Goal: Transaction & Acquisition: Purchase product/service

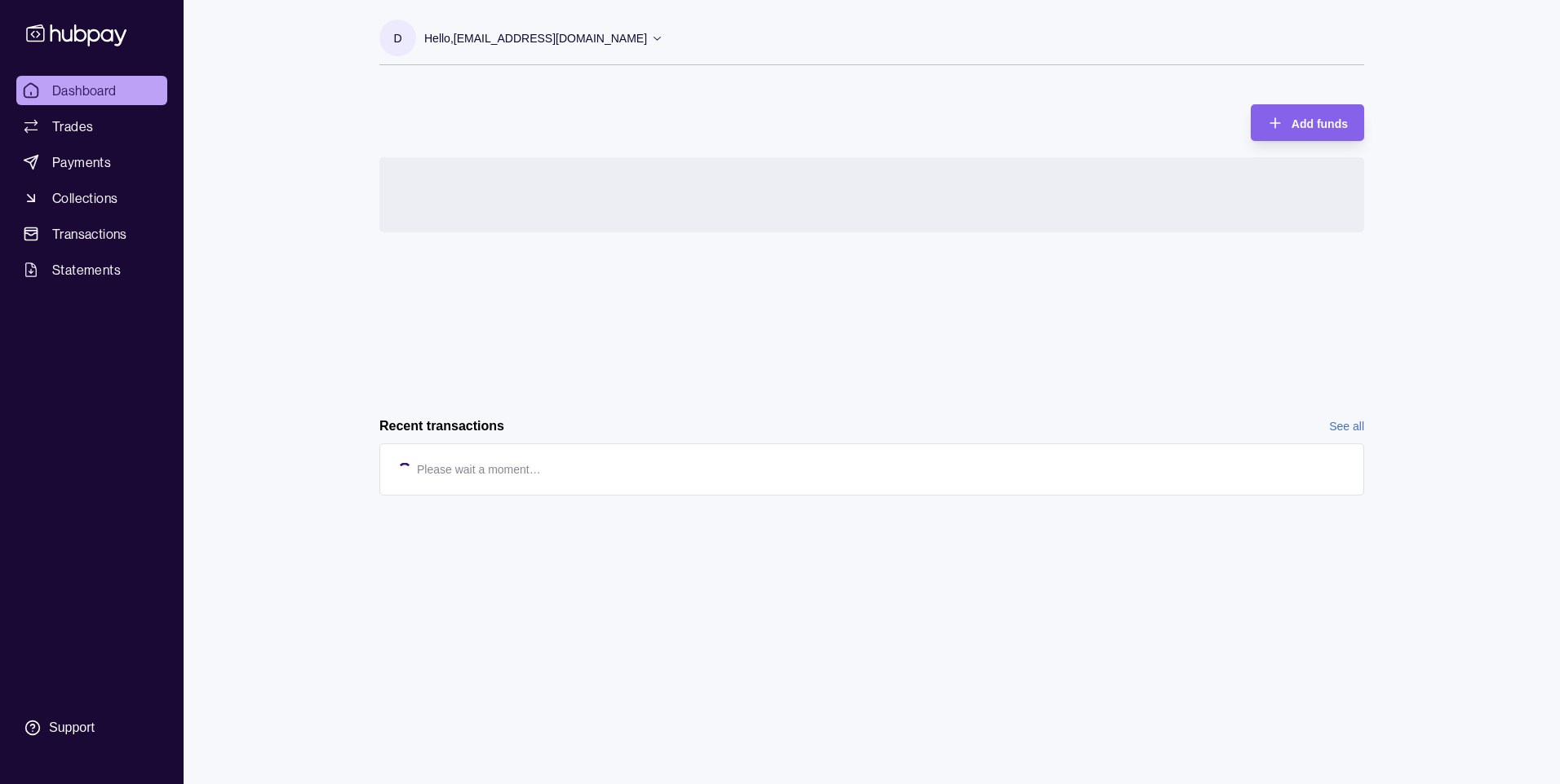
click at [559, 352] on div "Request new currencies" at bounding box center [872, 279] width 985 height 244
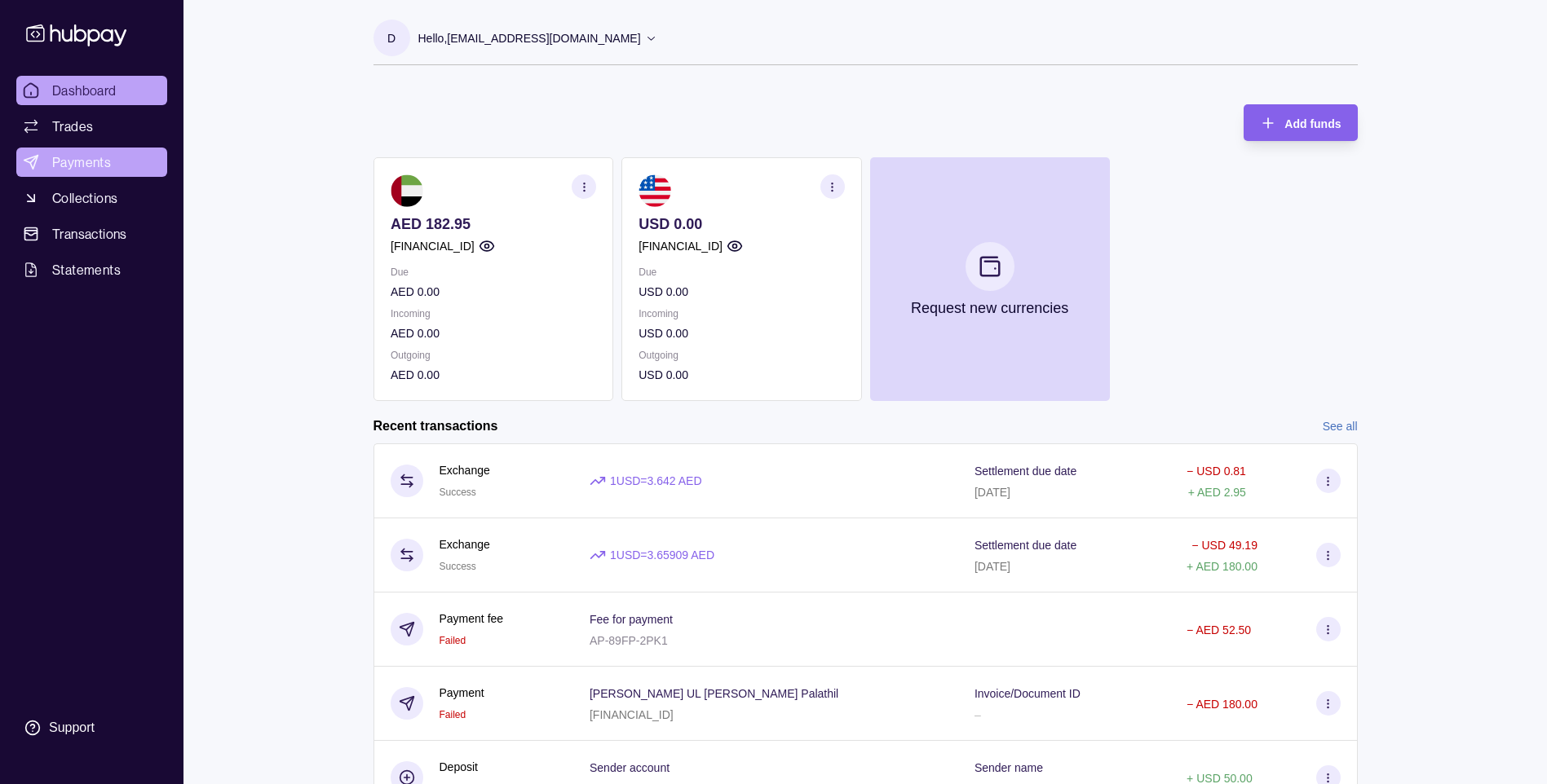
click at [93, 164] on span "Payments" at bounding box center [81, 162] width 59 height 20
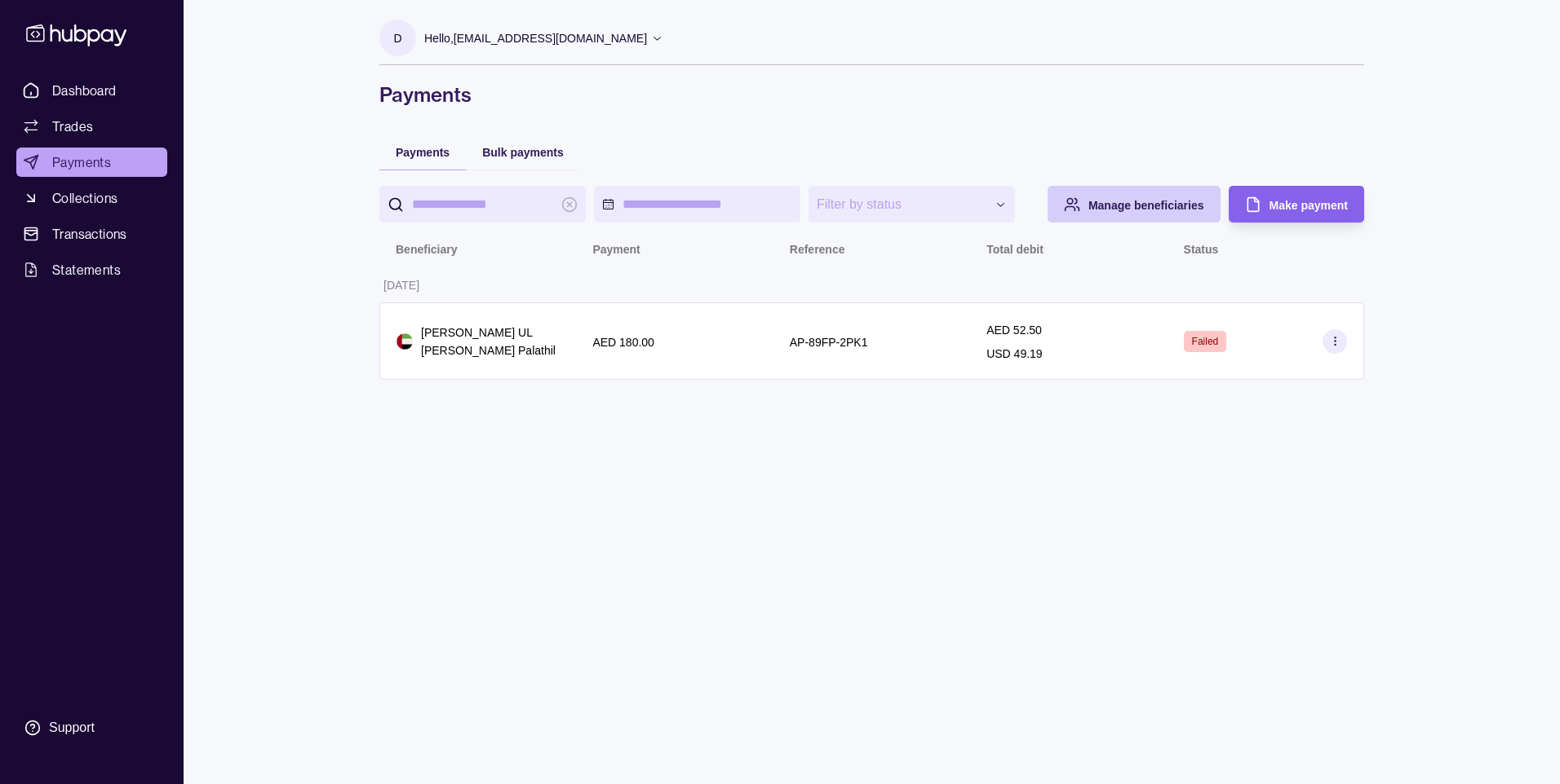
click at [1159, 208] on span "Manage beneficiaries" at bounding box center [1146, 205] width 116 height 13
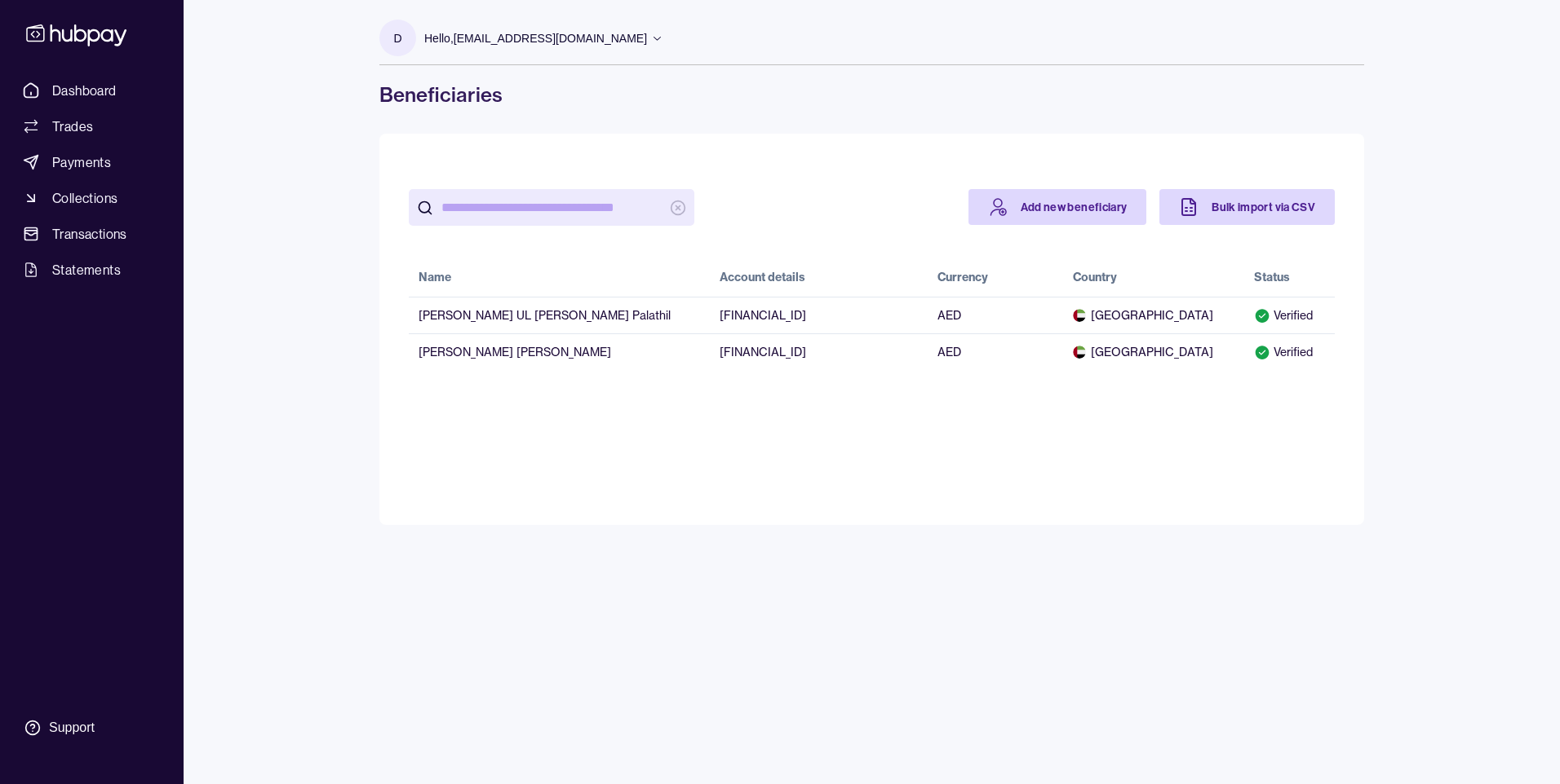
click at [299, 274] on div "Dashboard Trades Payments Collections Transactions Statements Support d Hello, …" at bounding box center [780, 392] width 1560 height 784
click at [90, 163] on span "Payments" at bounding box center [81, 162] width 59 height 20
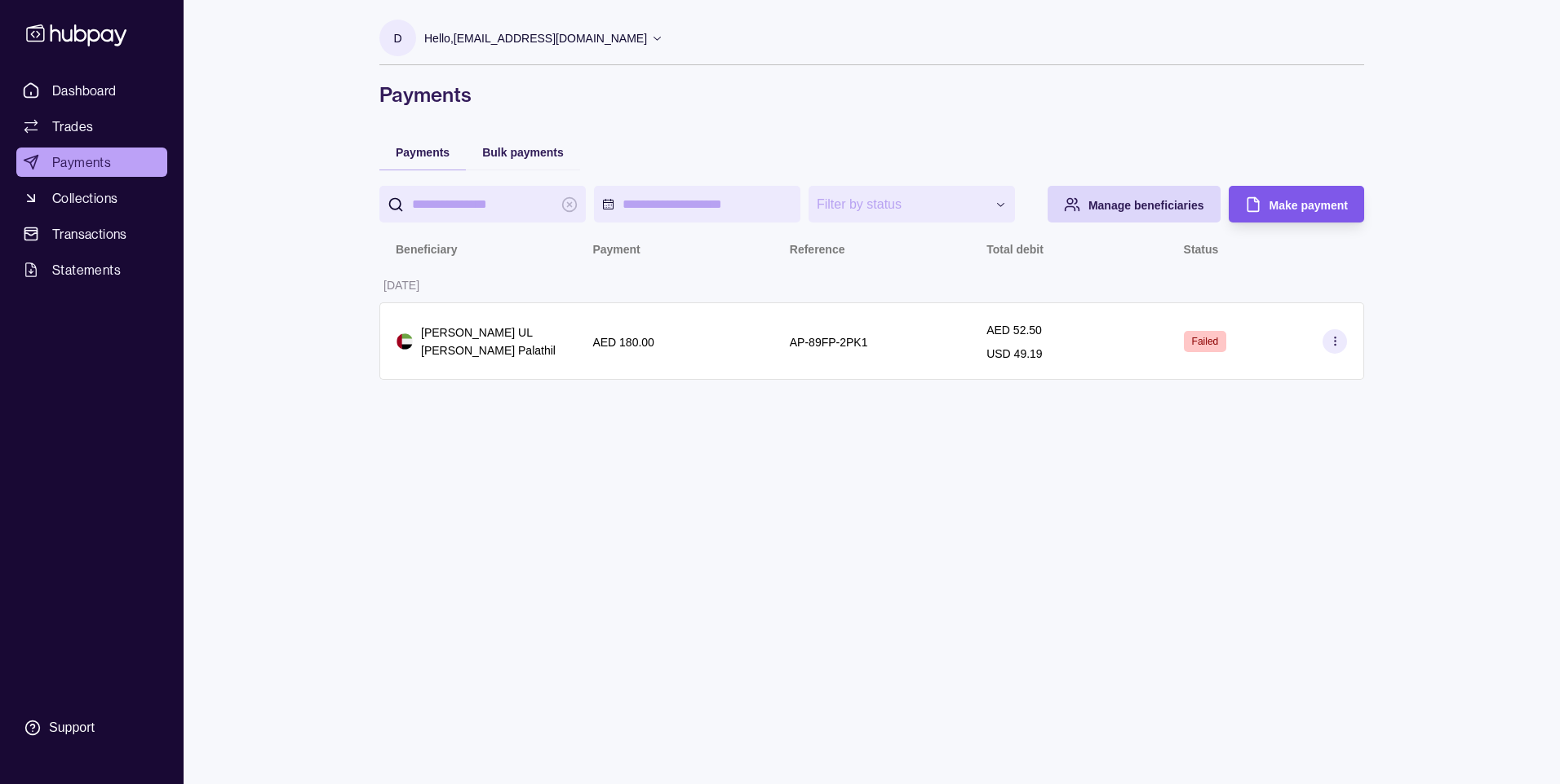
click at [1275, 208] on span "Make payment" at bounding box center [1308, 205] width 78 height 13
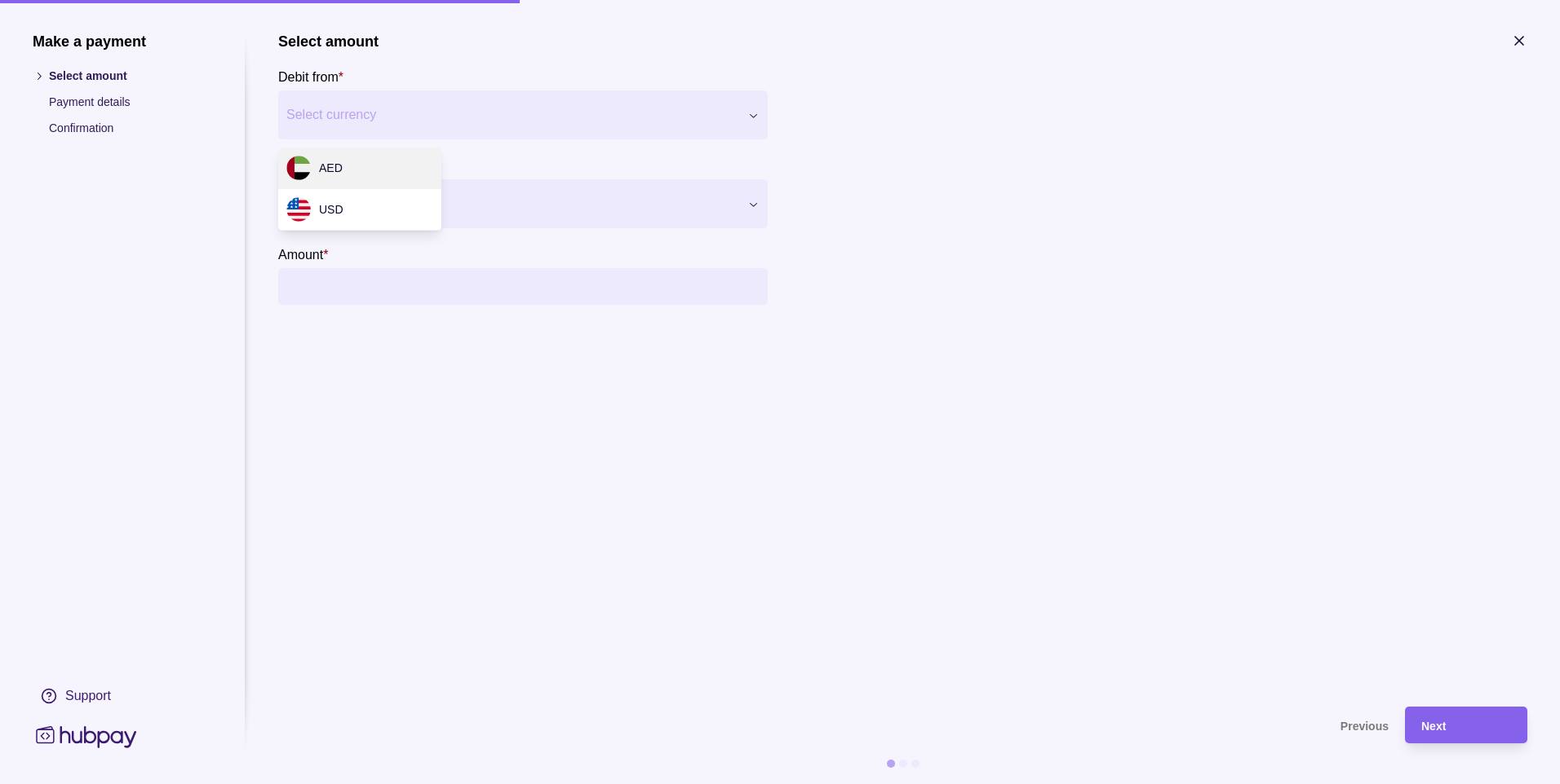
click at [586, 784] on div "Make a payment Select amount Payment details Confirmation Support Select amount…" at bounding box center [780, 784] width 1560 height 0
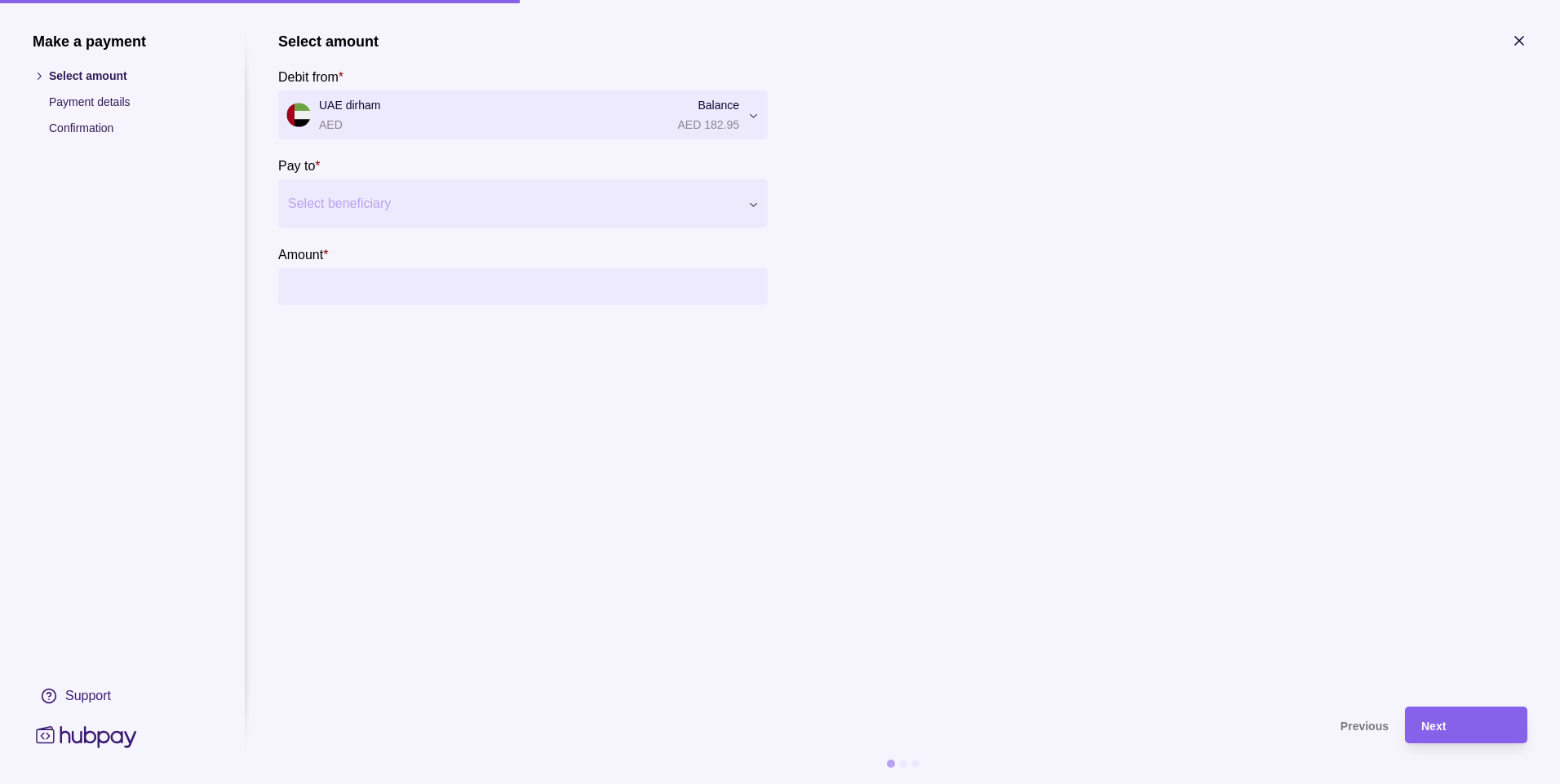
click at [449, 189] on div "Select beneficiary" at bounding box center [523, 204] width 490 height 49
click at [753, 201] on icon at bounding box center [753, 204] width 12 height 12
click at [750, 207] on icon at bounding box center [753, 204] width 12 height 12
click at [715, 189] on div "Select beneficiary" at bounding box center [523, 204] width 490 height 49
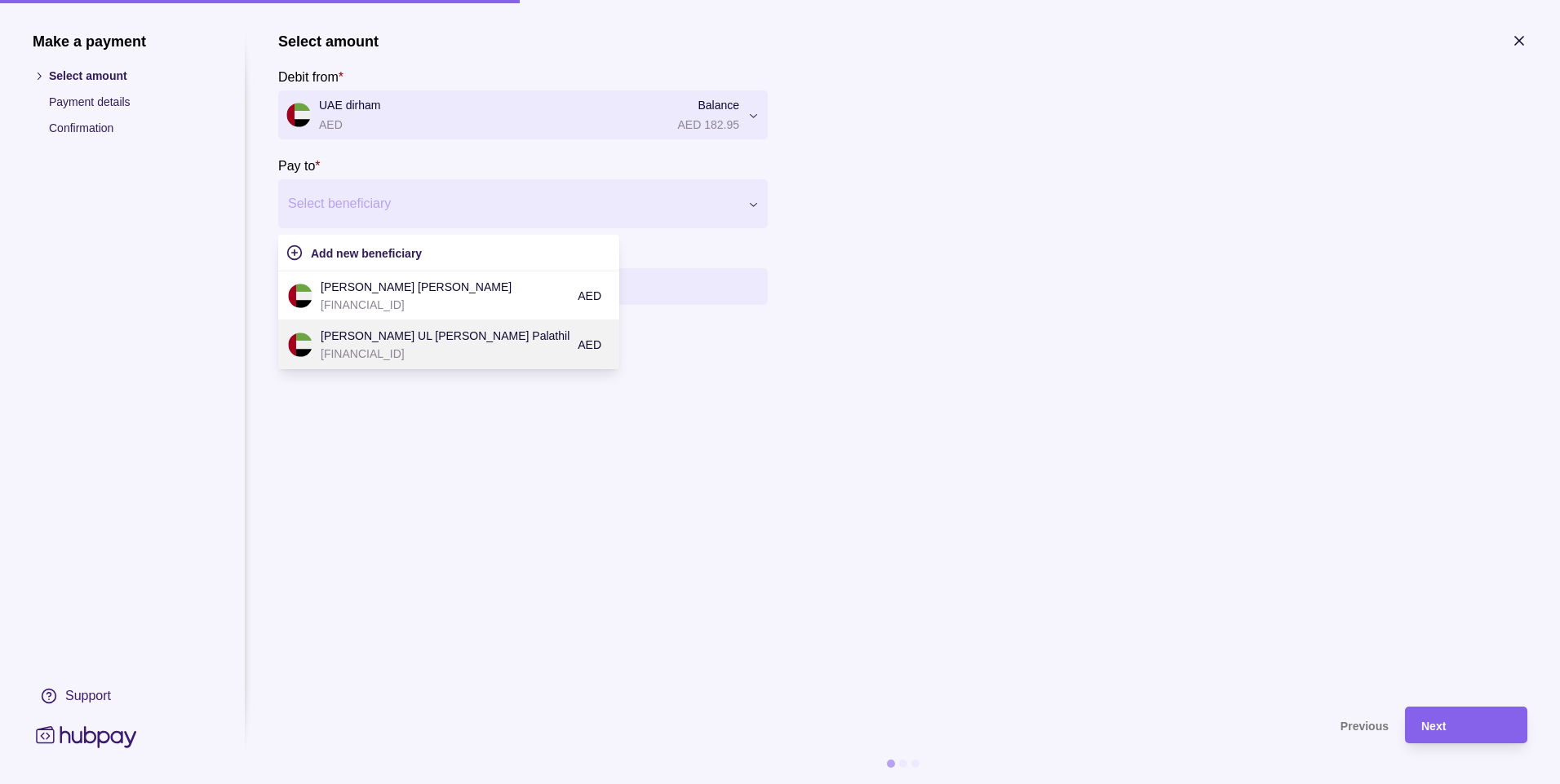
click at [485, 353] on p "[FINANCIAL_ID]" at bounding box center [445, 353] width 249 height 18
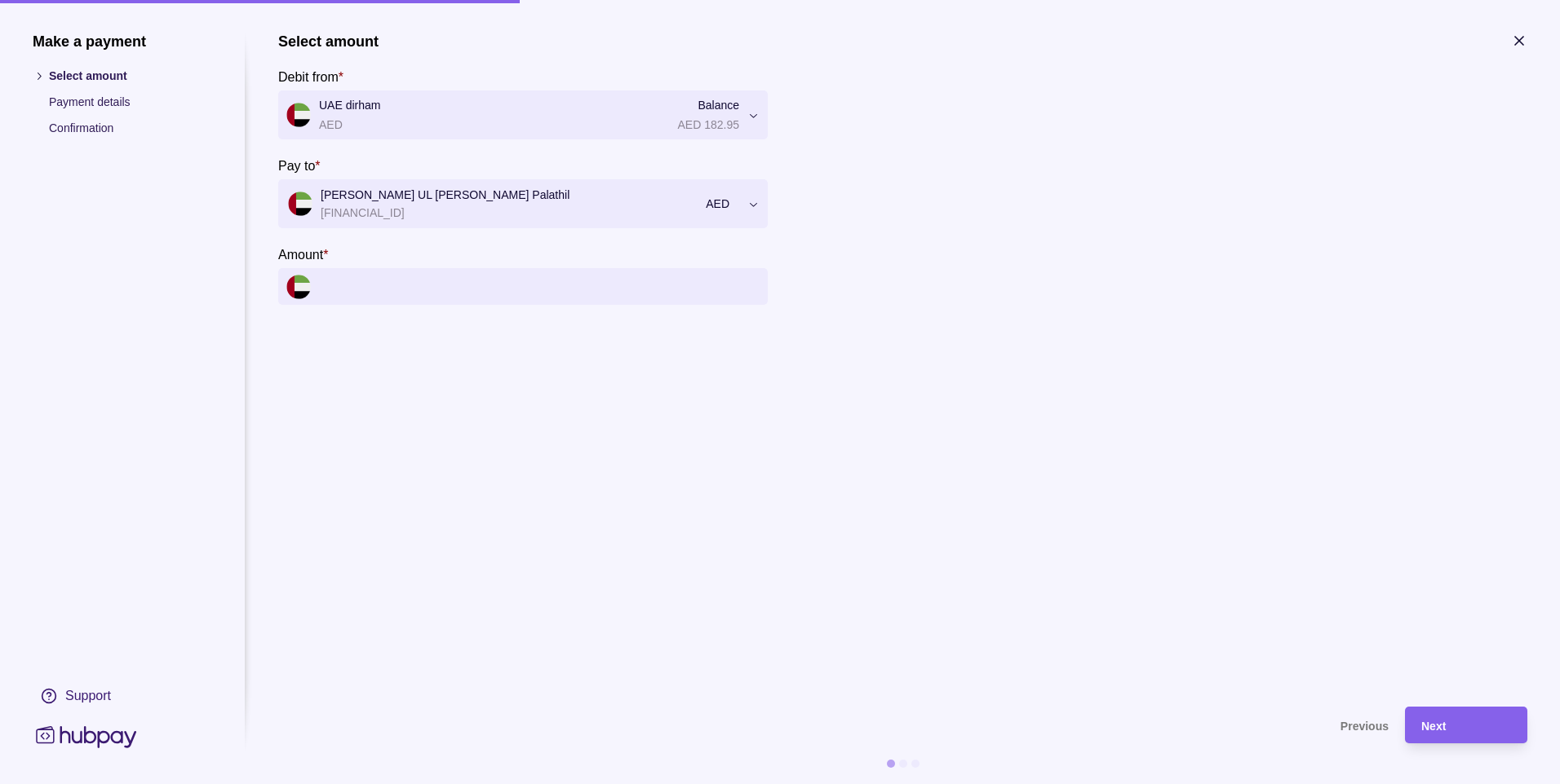
click at [526, 303] on input "Amount *" at bounding box center [540, 286] width 441 height 36
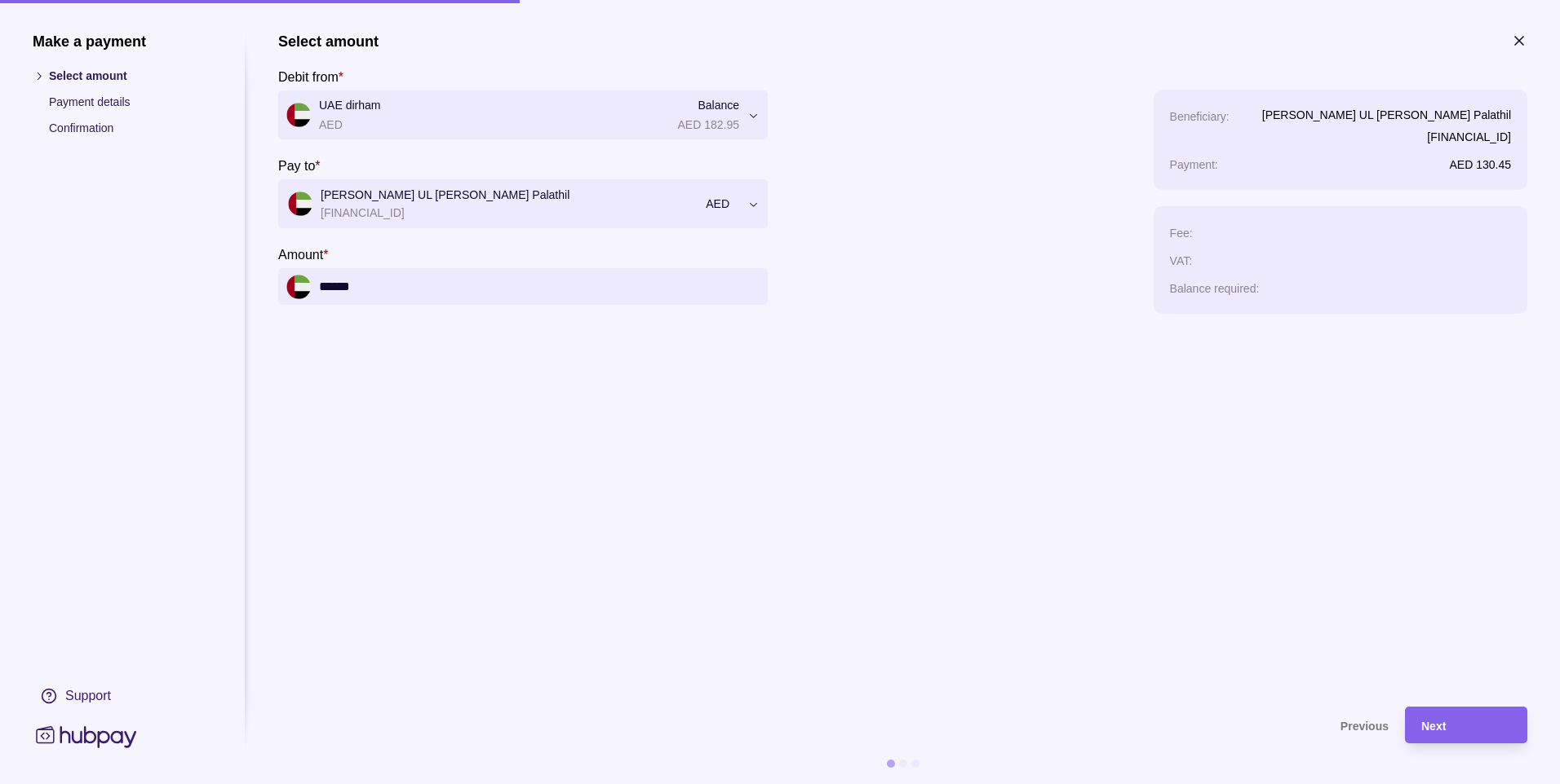
type input "******"
click at [1463, 727] on div "Next" at bounding box center [1466, 725] width 90 height 20
click at [1484, 721] on div "Next" at bounding box center [1466, 725] width 90 height 20
click at [1518, 39] on icon "button" at bounding box center [1519, 40] width 8 height 8
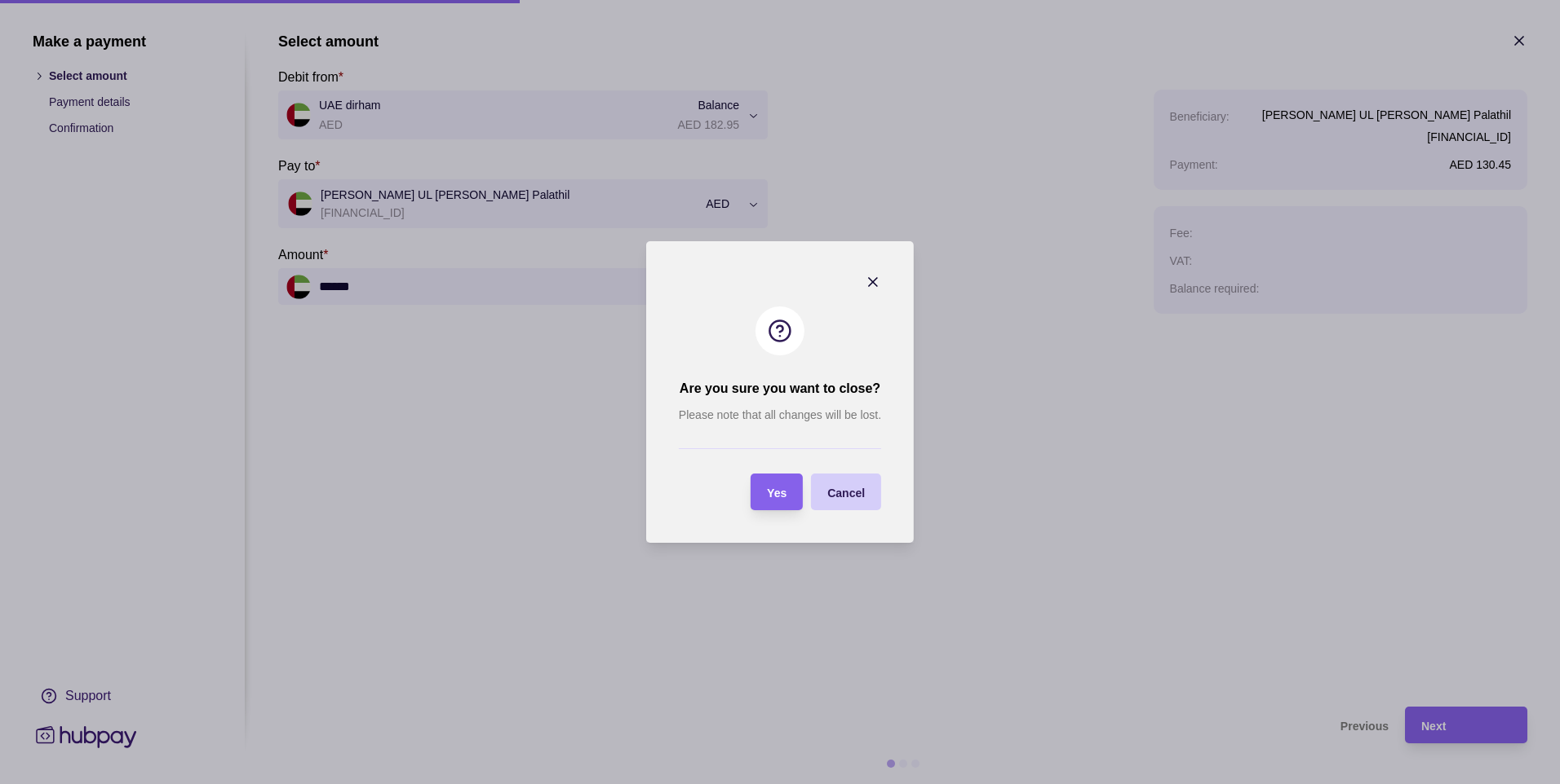
click at [837, 496] on span "Cancel" at bounding box center [846, 492] width 37 height 13
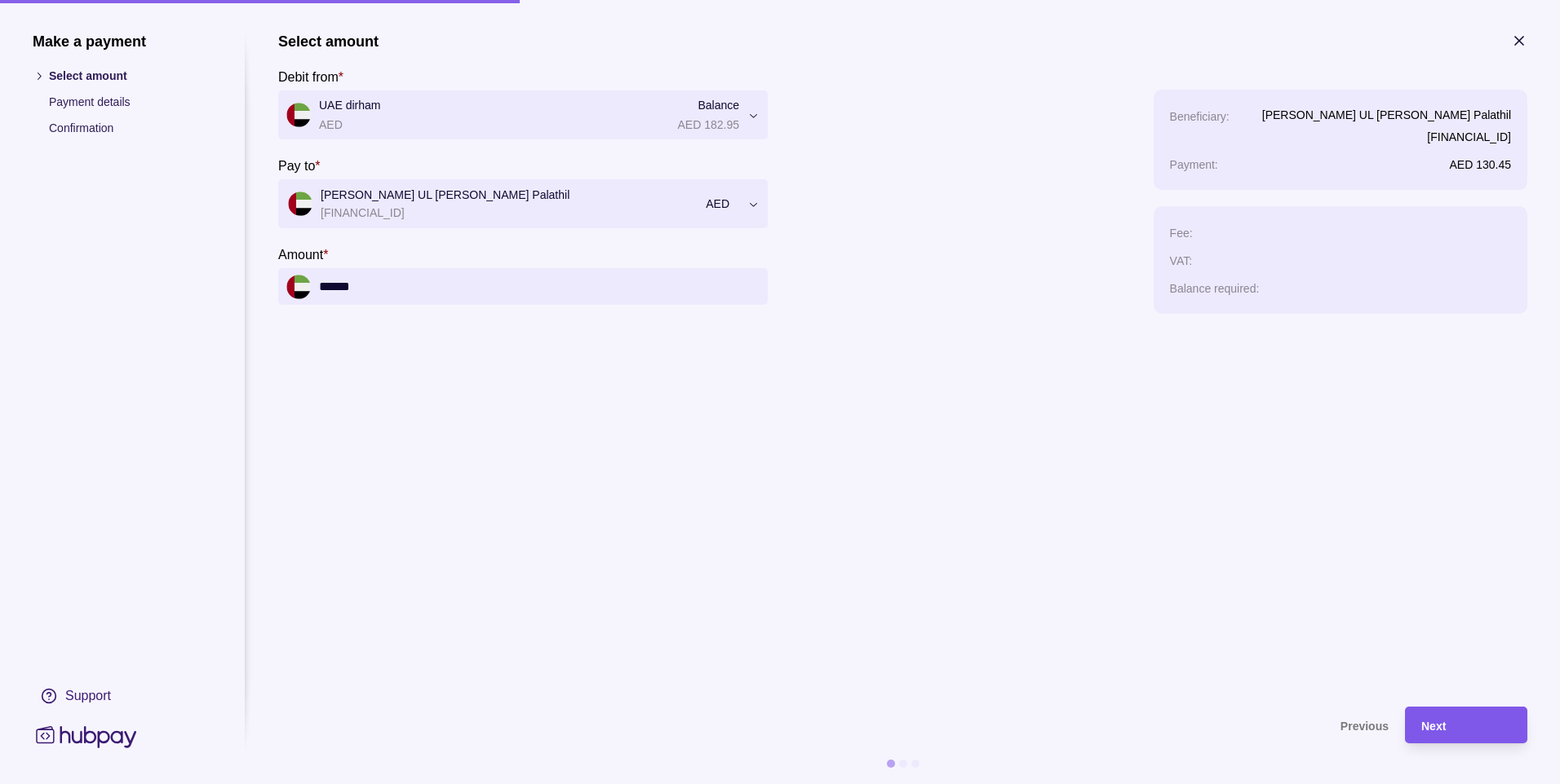
click at [1458, 719] on div "Next" at bounding box center [1466, 725] width 90 height 20
click at [428, 295] on input "******" at bounding box center [540, 286] width 441 height 36
click at [1454, 717] on div "Next" at bounding box center [1466, 725] width 90 height 20
click at [1460, 722] on div "Next" at bounding box center [1466, 725] width 90 height 20
click at [1481, 738] on div "Next" at bounding box center [1453, 724] width 115 height 36
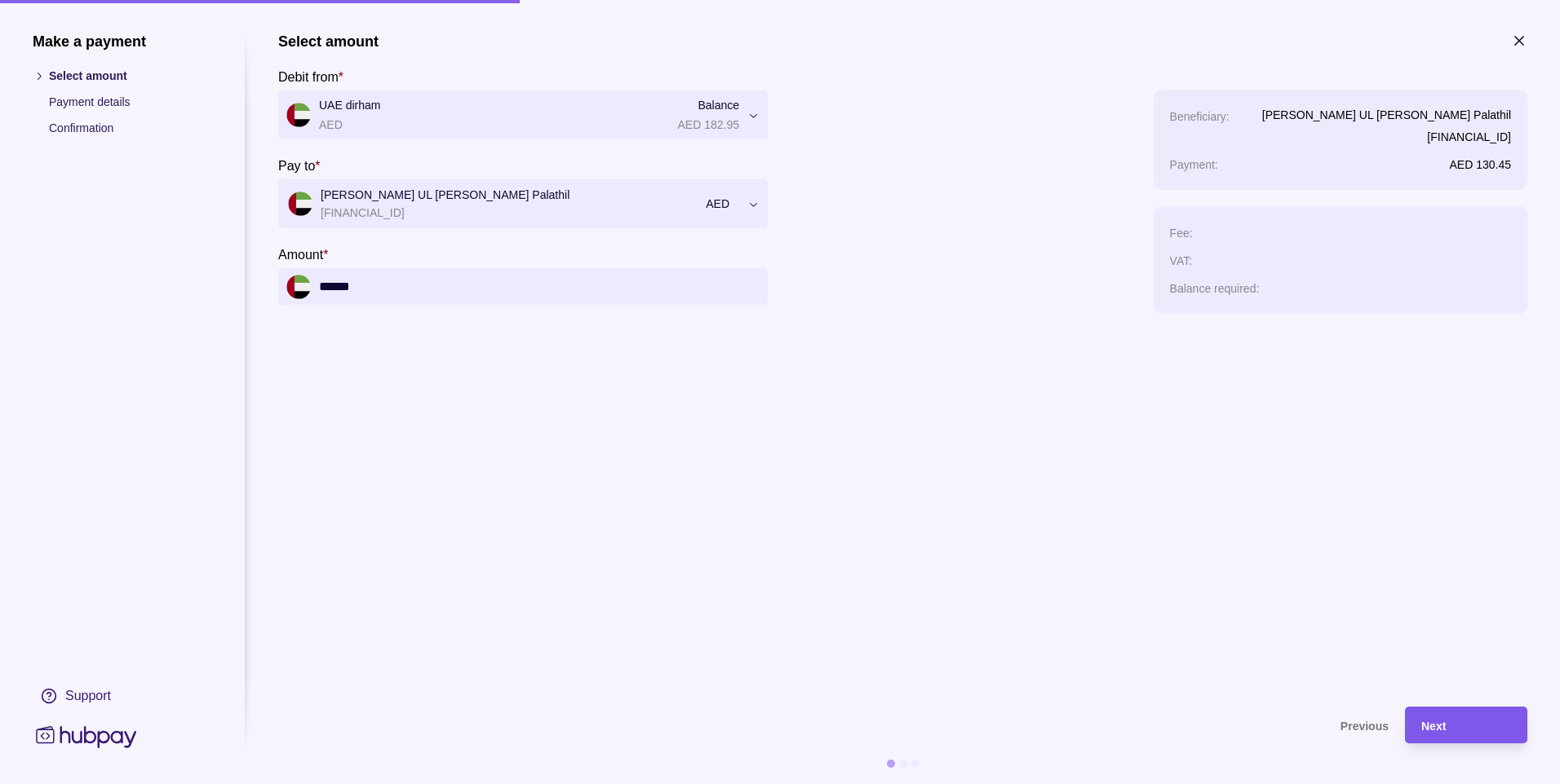
click at [1481, 738] on div "Next" at bounding box center [1453, 724] width 115 height 36
click at [1467, 732] on div "Next" at bounding box center [1466, 725] width 90 height 20
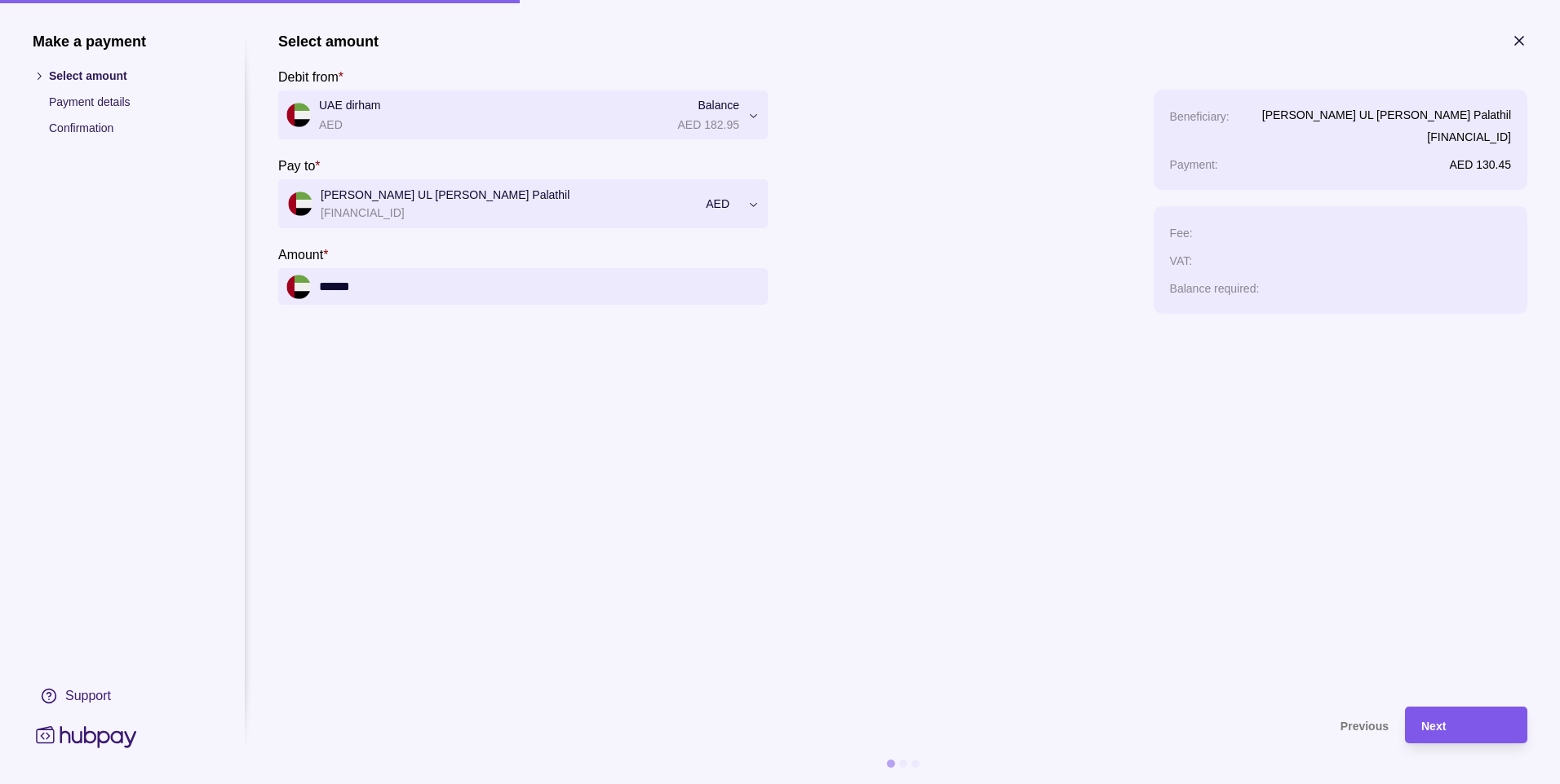
click at [1468, 732] on div "Next" at bounding box center [1466, 725] width 90 height 20
click at [1456, 715] on div "Next" at bounding box center [1466, 725] width 90 height 20
